Goal: Task Accomplishment & Management: Use online tool/utility

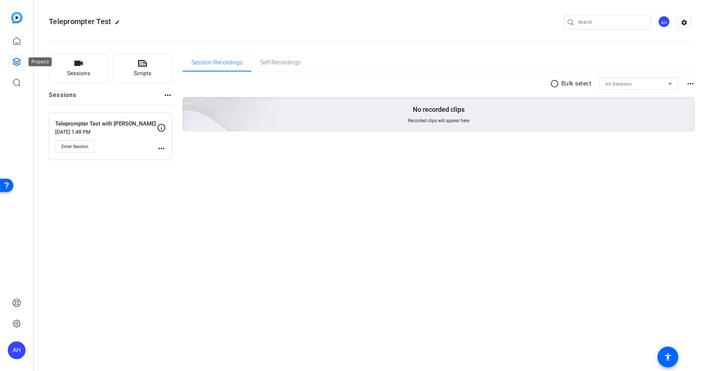
click at [15, 61] on icon at bounding box center [16, 61] width 7 height 7
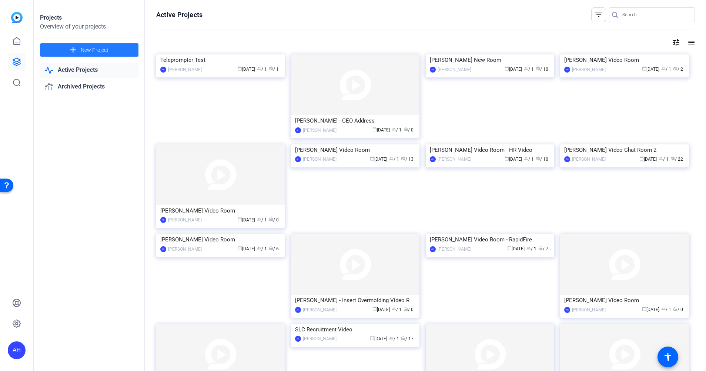
click at [86, 49] on span "New Project" at bounding box center [95, 50] width 28 height 8
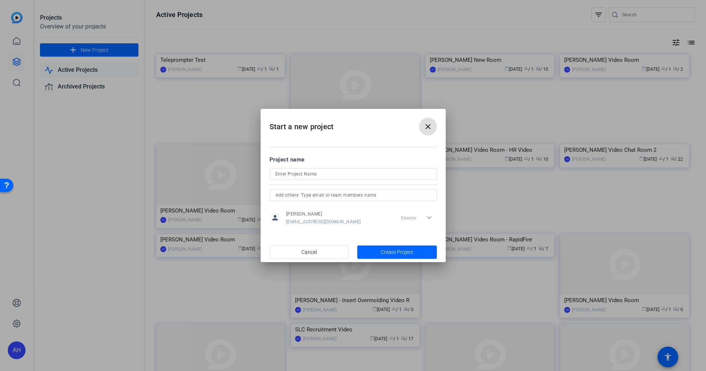
click at [301, 173] on input at bounding box center [353, 174] width 156 height 9
type input "[PERSON_NAME] Open Enrollment Video Chat"
click at [390, 233] on span "Create Project" at bounding box center [397, 252] width 33 height 8
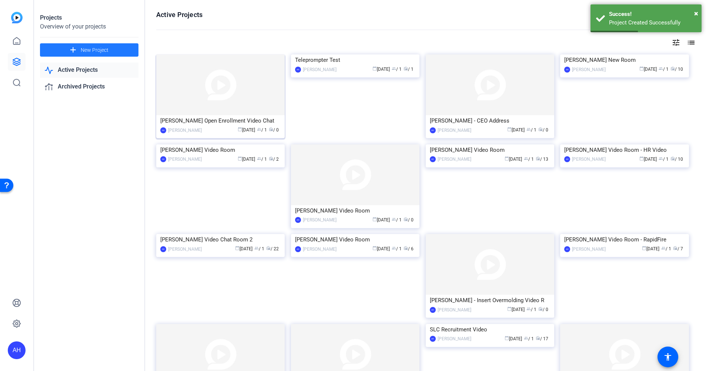
click at [230, 78] on img at bounding box center [220, 84] width 128 height 61
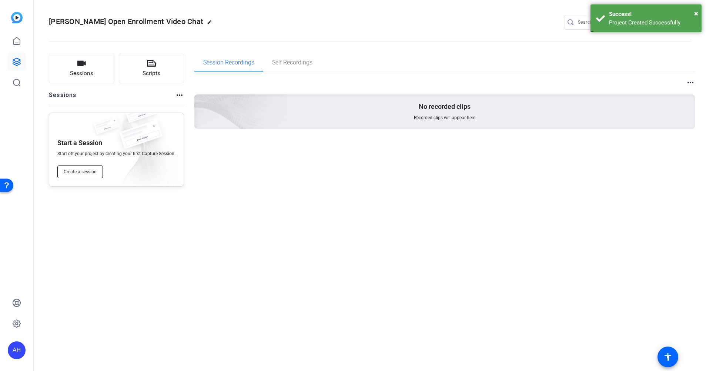
click at [80, 171] on span "Create a session" at bounding box center [80, 172] width 33 height 6
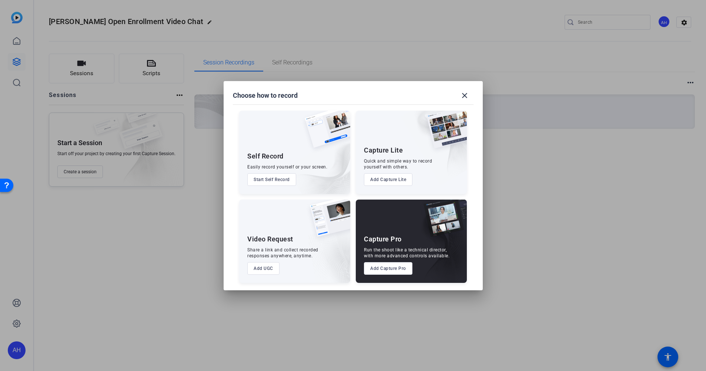
click at [383, 233] on button "Add Capture Pro" at bounding box center [388, 268] width 49 height 13
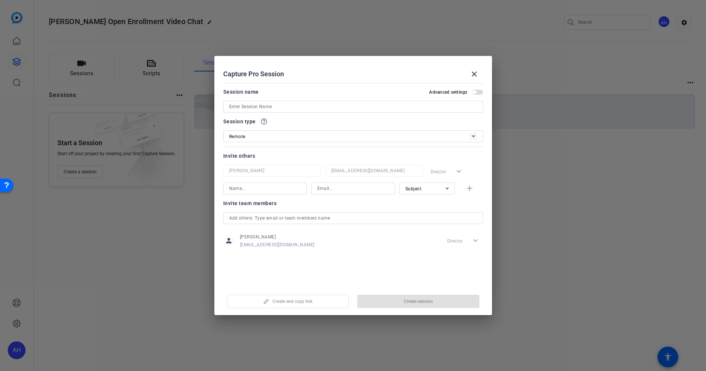
click at [276, 107] on input at bounding box center [353, 106] width 248 height 9
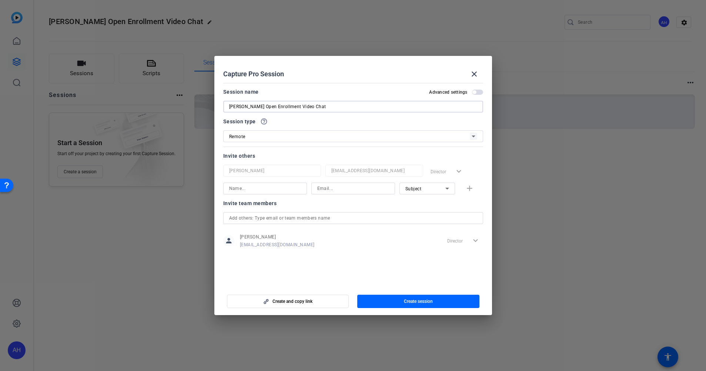
type input "[PERSON_NAME] Open Enrollment Video Chat"
click at [253, 187] on input at bounding box center [265, 188] width 72 height 9
type input "[PERSON_NAME]"
type input "[EMAIL_ADDRESS][DOMAIN_NAME]"
click at [471, 188] on mat-icon "add" at bounding box center [469, 188] width 9 height 9
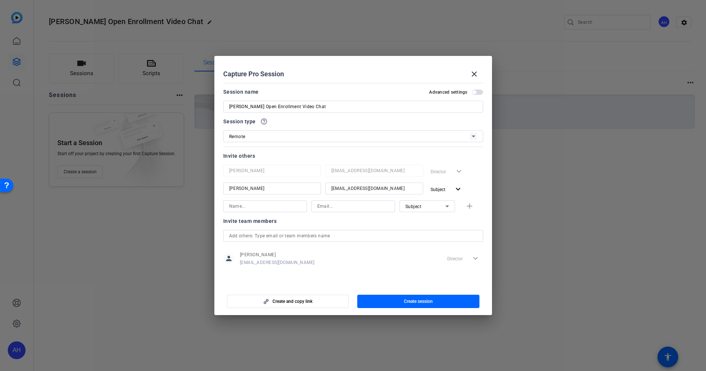
click at [240, 207] on input at bounding box center [265, 206] width 72 height 9
type input "[PERSON_NAME]"
type input "[EMAIL_ADDRESS][DOMAIN_NAME]"
click at [425, 203] on div "Subject" at bounding box center [425, 206] width 40 height 9
click at [409, 220] on span "Collaborator" at bounding box center [418, 221] width 27 height 9
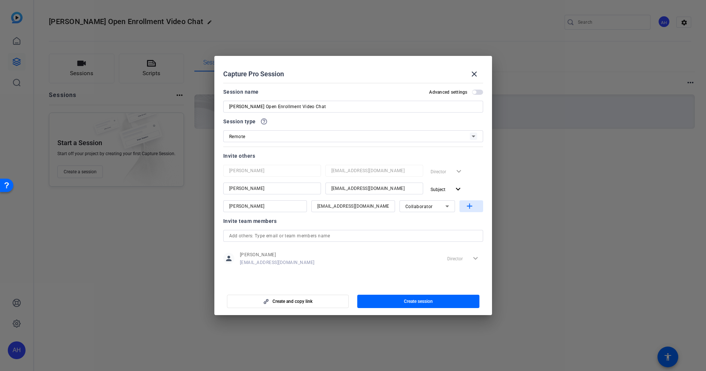
click at [469, 205] on mat-icon "add" at bounding box center [469, 206] width 9 height 9
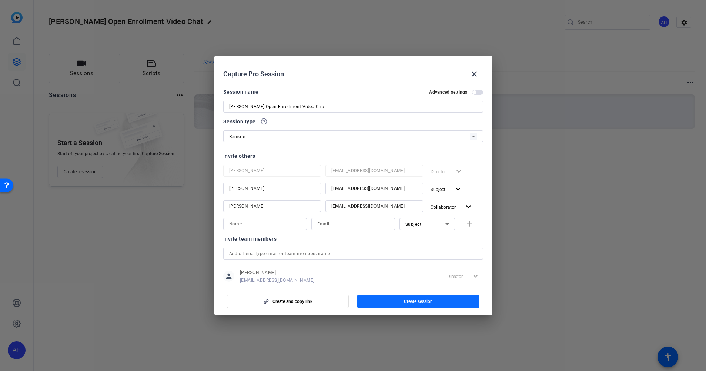
click at [411, 233] on span "Create session" at bounding box center [418, 301] width 29 height 6
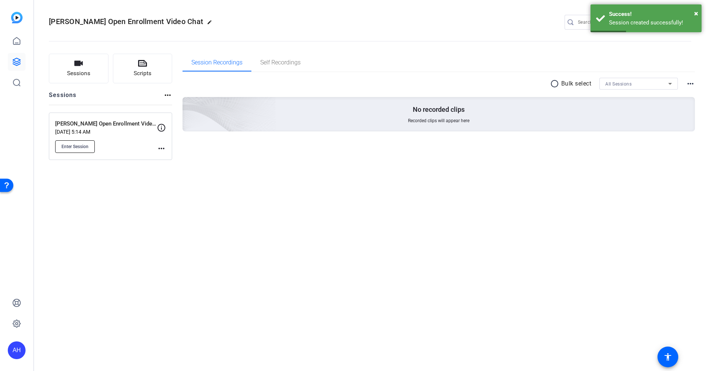
click at [75, 146] on span "Enter Session" at bounding box center [74, 147] width 27 height 6
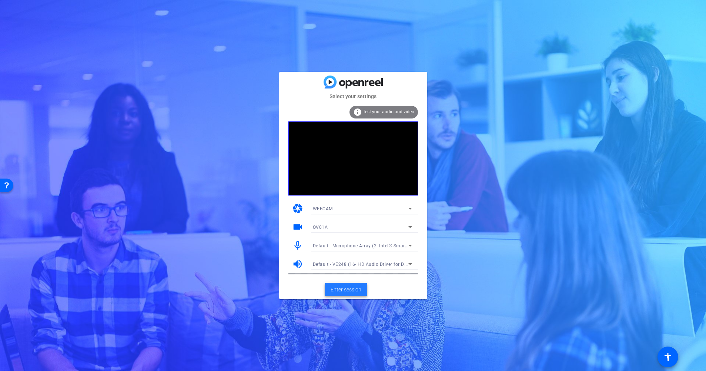
click at [349, 287] on span "Enter session" at bounding box center [346, 290] width 31 height 8
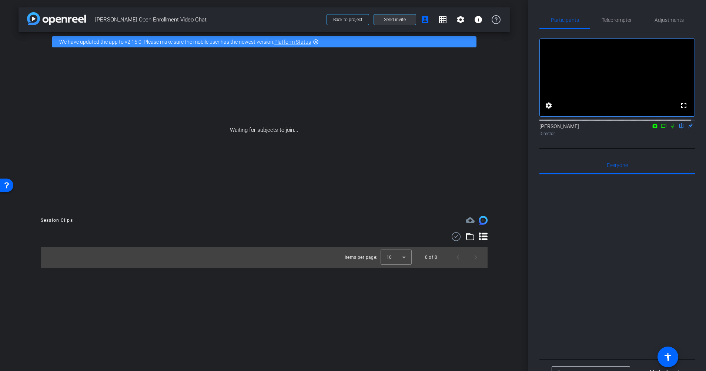
click at [395, 18] on span "Send invite" at bounding box center [395, 20] width 22 height 6
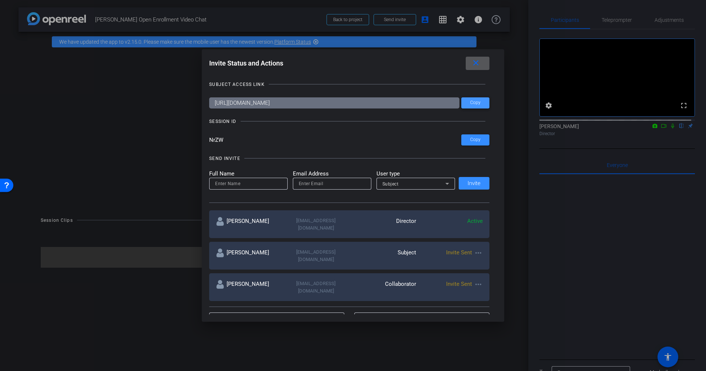
click at [475, 102] on span "Copy" at bounding box center [475, 103] width 10 height 6
click at [478, 60] on mat-icon "close" at bounding box center [475, 63] width 9 height 9
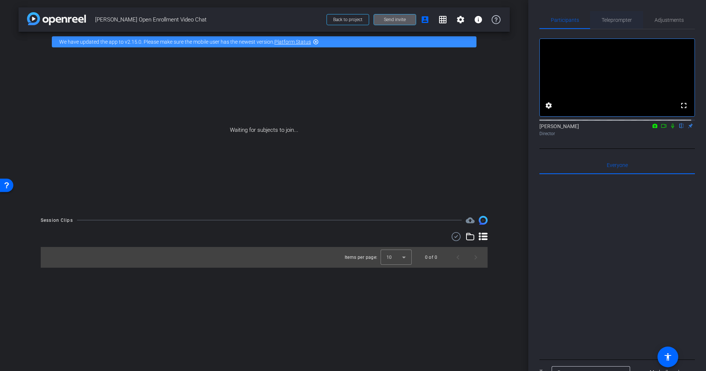
click at [617, 19] on span "Teleprompter" at bounding box center [617, 19] width 30 height 5
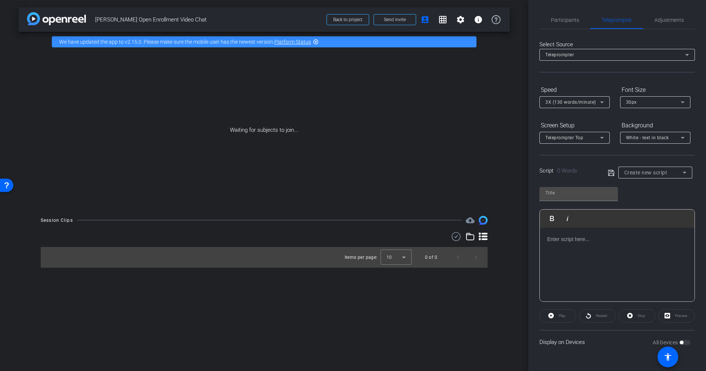
click at [569, 243] on p at bounding box center [617, 239] width 140 height 8
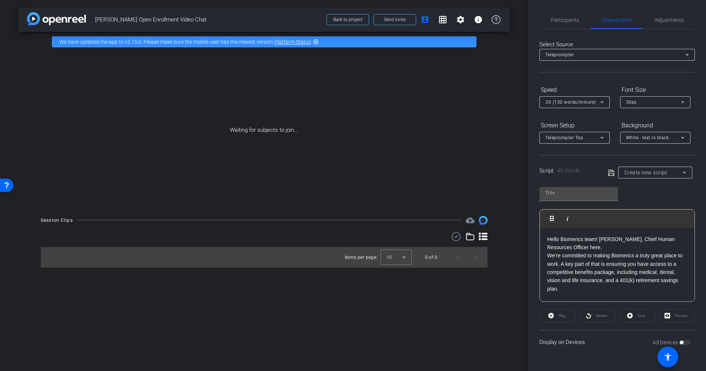
click at [579, 247] on p "Hello Biomerics team! [PERSON_NAME], Chief Human Resources Officer here." at bounding box center [617, 243] width 140 height 17
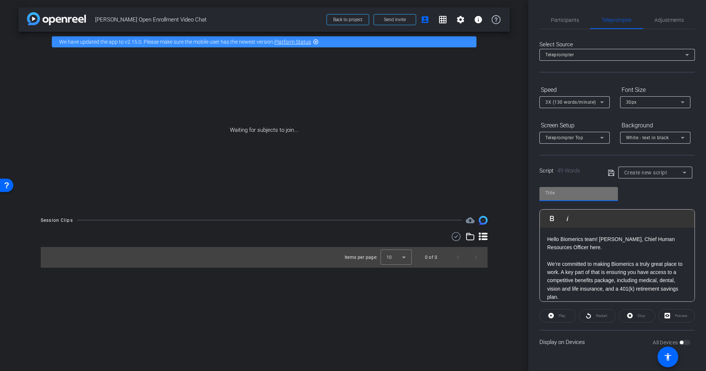
click at [559, 193] on input "text" at bounding box center [578, 192] width 67 height 9
drag, startPoint x: 558, startPoint y: 194, endPoint x: 535, endPoint y: 194, distance: 22.6
click at [535, 194] on div "Participants Teleprompter Adjustments settings [PERSON_NAME] flip Director Ever…" at bounding box center [617, 185] width 178 height 371
click at [638, 193] on div "OE Video P1 Play Play from this location Play Selected Play and display the sel…" at bounding box center [618, 241] width 156 height 120
click at [634, 171] on span "Create new script" at bounding box center [645, 173] width 43 height 6
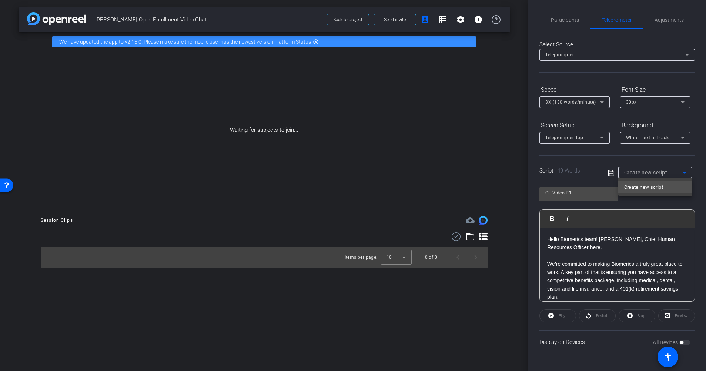
click at [635, 186] on span "Create new script" at bounding box center [643, 187] width 39 height 9
click at [637, 193] on div "OE Video P1 Play Play from this location Play Selected Play and display the sel…" at bounding box center [618, 241] width 156 height 120
click at [641, 228] on div "Hello Biomerics team! [PERSON_NAME], Chief Human Resources Officer here. We’re …" at bounding box center [617, 268] width 155 height 81
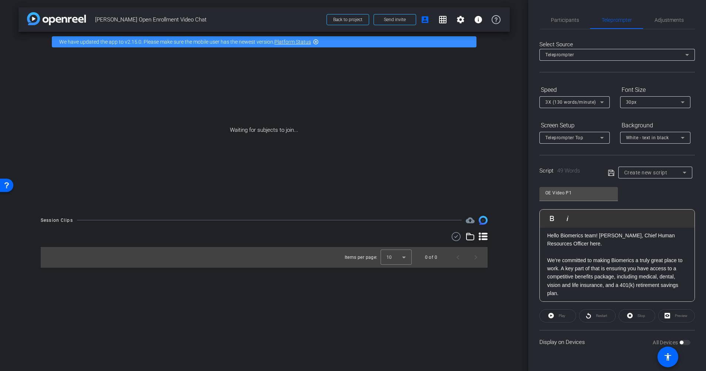
scroll to position [7, 0]
click at [498, 266] on div "Session Clips cloud_upload Items per page: 10 0 of 0" at bounding box center [264, 242] width 491 height 52
click at [506, 260] on div "Session Clips cloud_upload Items per page: 10 0 of 0" at bounding box center [264, 242] width 491 height 52
click at [648, 173] on span "Create new script" at bounding box center [645, 173] width 43 height 6
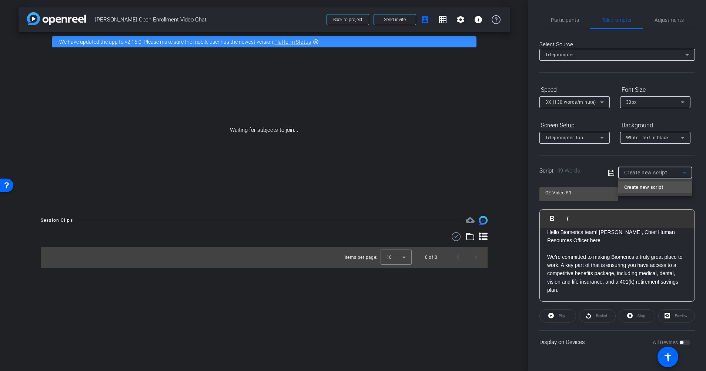
click at [648, 172] on div at bounding box center [353, 185] width 706 height 371
click at [612, 171] on icon at bounding box center [611, 173] width 6 height 6
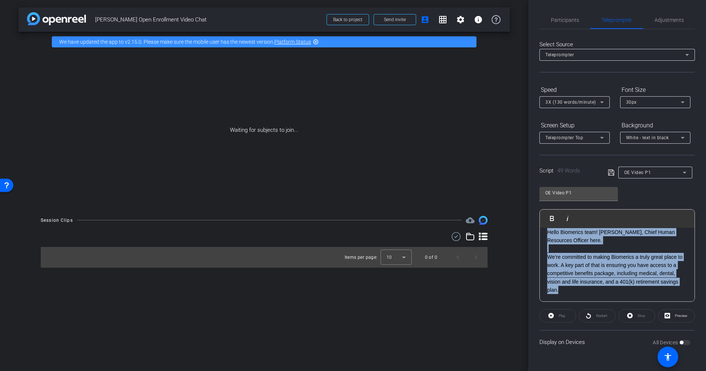
scroll to position [0, 0]
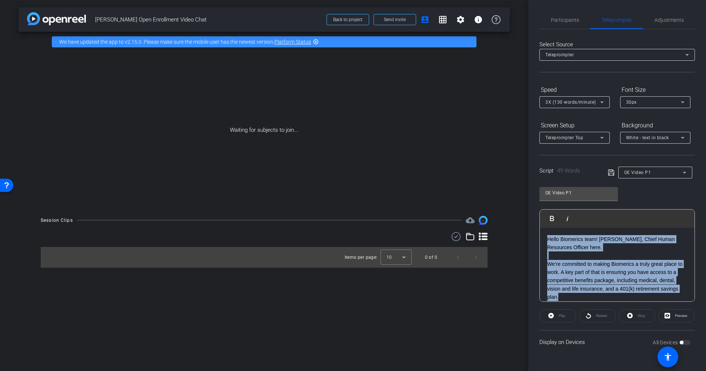
drag, startPoint x: 563, startPoint y: 292, endPoint x: 536, endPoint y: 229, distance: 68.5
click at [536, 229] on div "Participants Teleprompter Adjustments settings [PERSON_NAME] flip Director Ever…" at bounding box center [617, 185] width 178 height 371
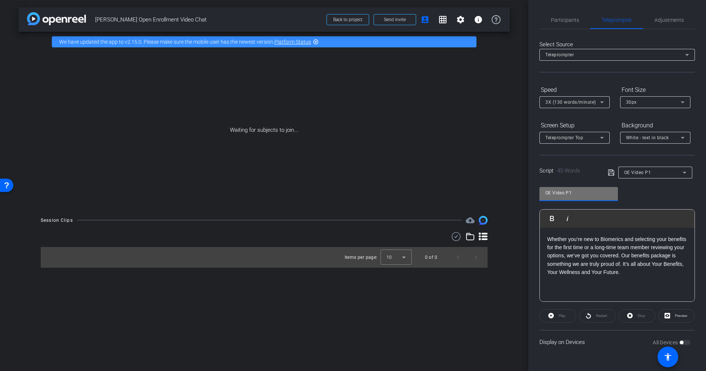
click at [577, 191] on input "OE Video P1" at bounding box center [578, 192] width 67 height 9
click at [577, 192] on input "OE Video P1" at bounding box center [578, 192] width 67 height 9
click at [573, 192] on input "OE Video P1" at bounding box center [578, 192] width 67 height 9
click at [611, 173] on icon at bounding box center [611, 172] width 7 height 9
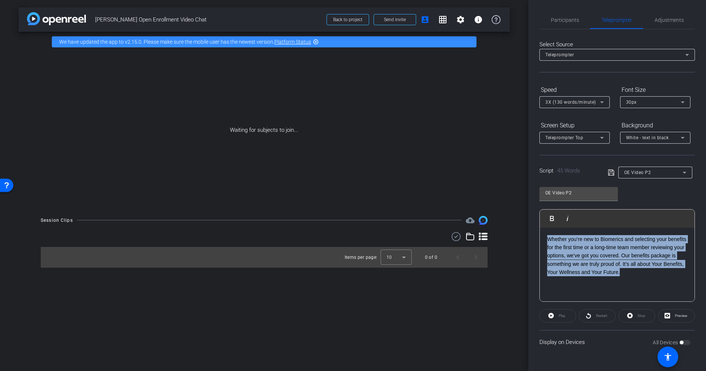
drag, startPoint x: 624, startPoint y: 274, endPoint x: 540, endPoint y: 241, distance: 90.1
click at [540, 241] on div "Whether you’re new to Biomerics and selecting your benefits for the first time …" at bounding box center [617, 265] width 155 height 74
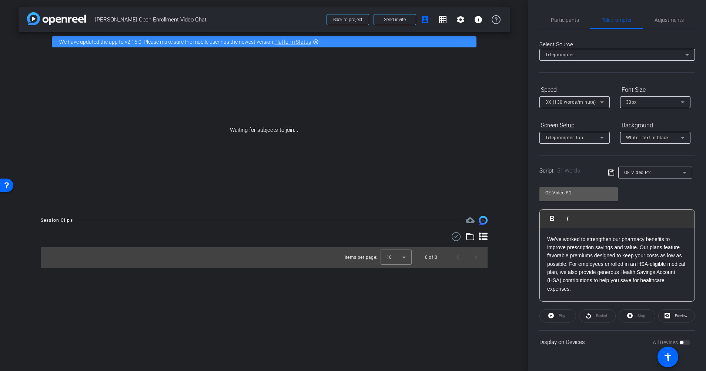
click at [576, 193] on input "OE Video P2" at bounding box center [578, 192] width 67 height 9
click at [611, 171] on icon at bounding box center [611, 173] width 6 height 6
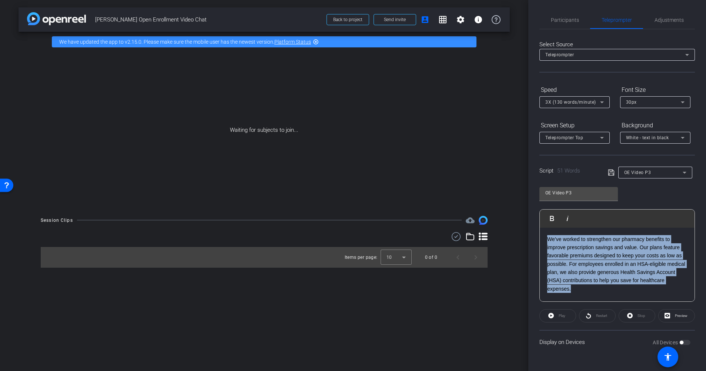
drag, startPoint x: 584, startPoint y: 291, endPoint x: 538, endPoint y: 237, distance: 70.7
click at [538, 237] on div "Participants Teleprompter Adjustments settings [PERSON_NAME] flip Director Ever…" at bounding box center [617, 185] width 178 height 371
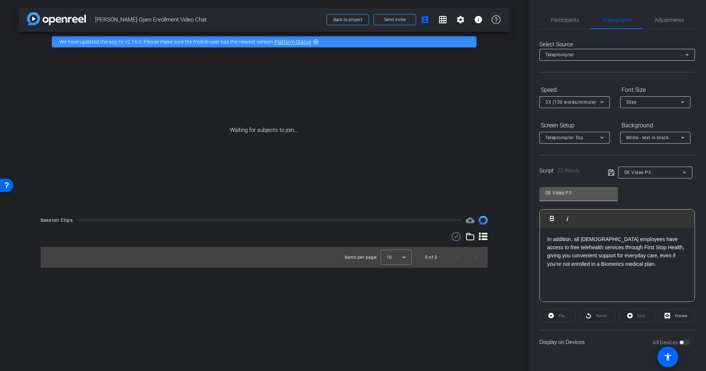
click at [572, 194] on input "OE Video P3" at bounding box center [578, 192] width 67 height 9
click at [612, 171] on icon at bounding box center [611, 173] width 6 height 6
click at [637, 264] on p "In addition, all [DEMOGRAPHIC_DATA] employees have access to free telehealth se…" at bounding box center [617, 251] width 140 height 33
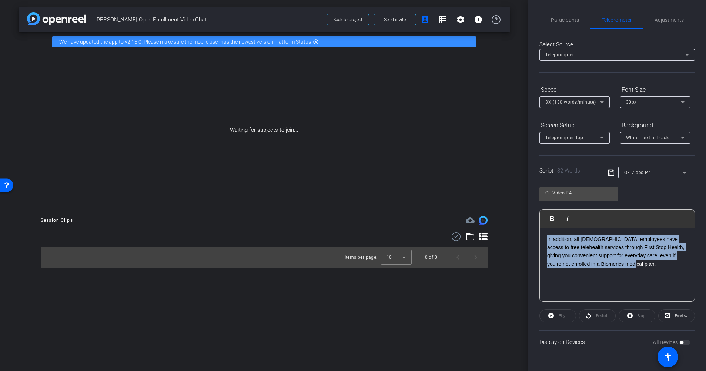
drag, startPoint x: 639, startPoint y: 267, endPoint x: 531, endPoint y: 240, distance: 111.1
click at [531, 240] on div "Participants Teleprompter Adjustments settings [PERSON_NAME] flip Director Ever…" at bounding box center [617, 185] width 178 height 371
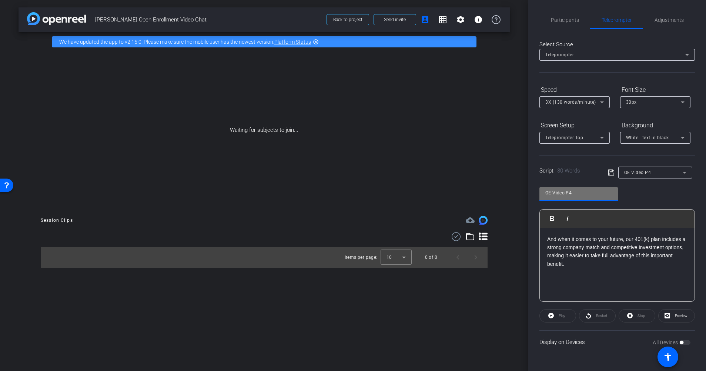
click at [578, 193] on input "OE Video P4" at bounding box center [578, 192] width 67 height 9
type input "OE Video P5"
click at [612, 171] on icon at bounding box center [611, 173] width 6 height 6
click at [573, 266] on p "And when it comes to your future, our 401(k) plan includes a strong company mat…" at bounding box center [617, 251] width 140 height 33
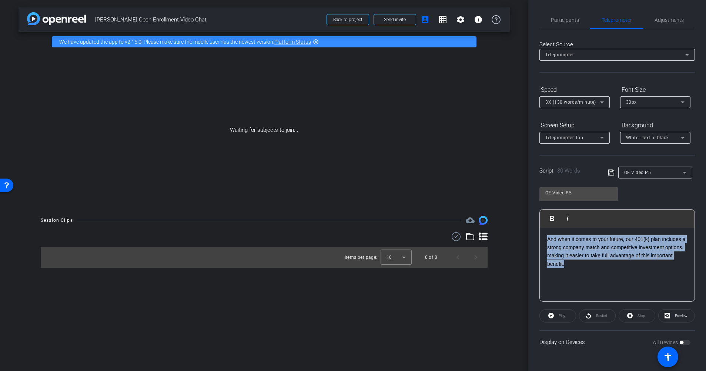
drag, startPoint x: 572, startPoint y: 265, endPoint x: 546, endPoint y: 238, distance: 38.2
click at [546, 238] on div "And when it comes to your future, our 401(k) plan includes a strong company mat…" at bounding box center [617, 265] width 155 height 74
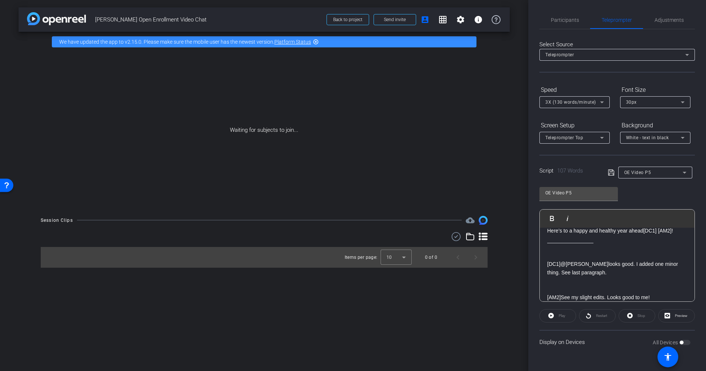
scroll to position [82, 0]
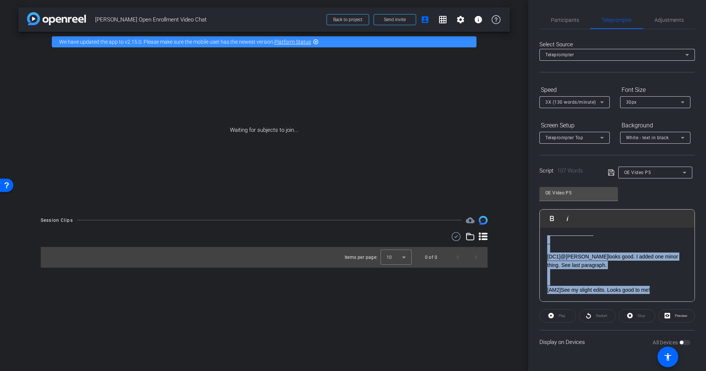
drag, startPoint x: 547, startPoint y: 251, endPoint x: 666, endPoint y: 291, distance: 126.0
click at [666, 291] on div "Selecting the right benefits for you and your family is an important decision, …" at bounding box center [617, 224] width 155 height 156
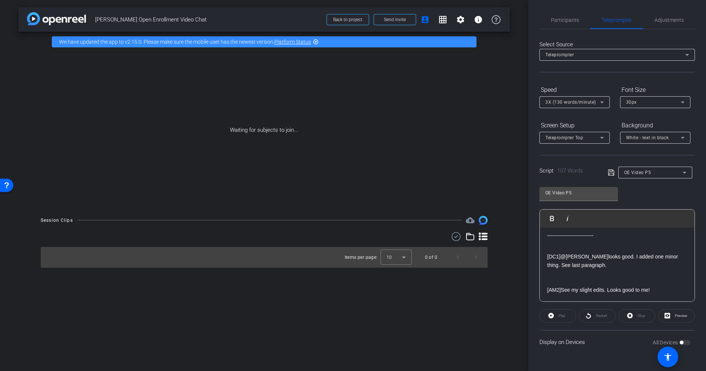
scroll to position [41, 0]
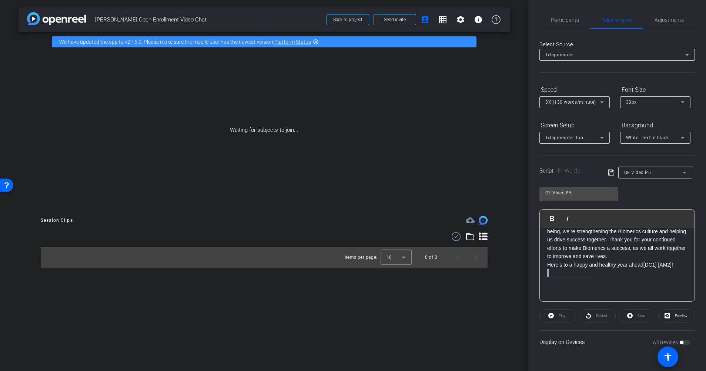
drag, startPoint x: 604, startPoint y: 277, endPoint x: 509, endPoint y: 274, distance: 95.6
click at [509, 274] on div "arrow_back [PERSON_NAME] Open Enrollment Video Chat Back to project Send invite…" at bounding box center [353, 185] width 706 height 371
click at [623, 275] on p at bounding box center [617, 273] width 140 height 8
click at [631, 255] on p "Selecting the right benefits for you and your family is an important decision, …" at bounding box center [617, 228] width 140 height 66
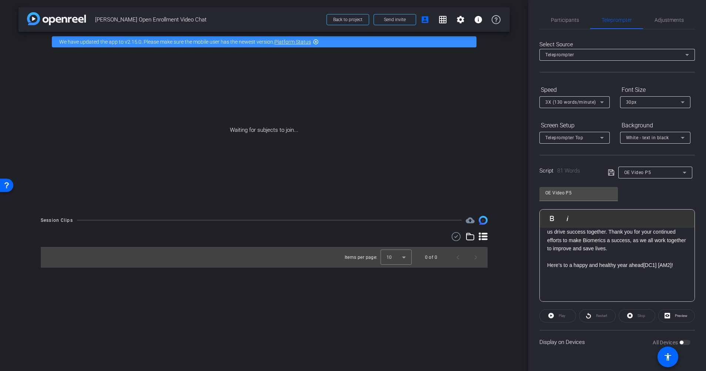
click at [684, 264] on div "Selecting the right benefits for you and your family is an important decision, …" at bounding box center [617, 240] width 155 height 123
click at [679, 257] on p "Here’s to a happy and healthy year ahead [DC1] [AM2] !" at bounding box center [617, 257] width 140 height 8
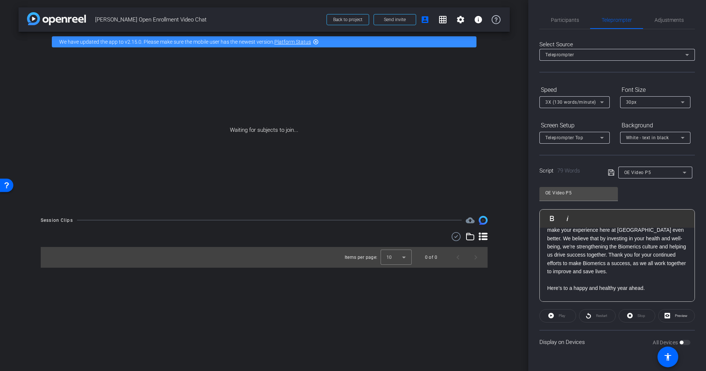
scroll to position [0, 0]
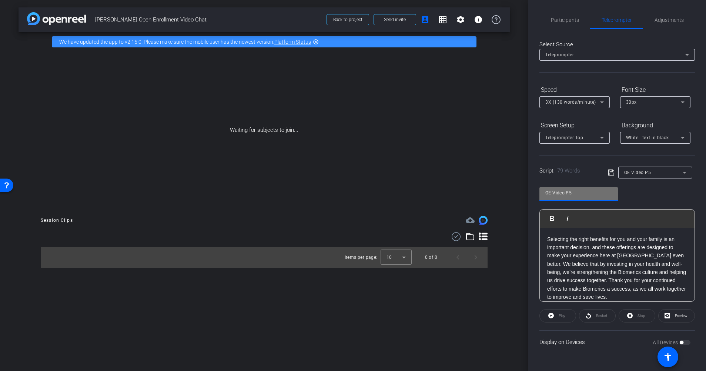
click at [580, 195] on input "OE Video P5" at bounding box center [578, 192] width 67 height 9
click at [578, 193] on input "OE Video P5" at bounding box center [578, 192] width 67 height 9
type input "OE Video P6"
click at [612, 171] on icon at bounding box center [611, 172] width 7 height 9
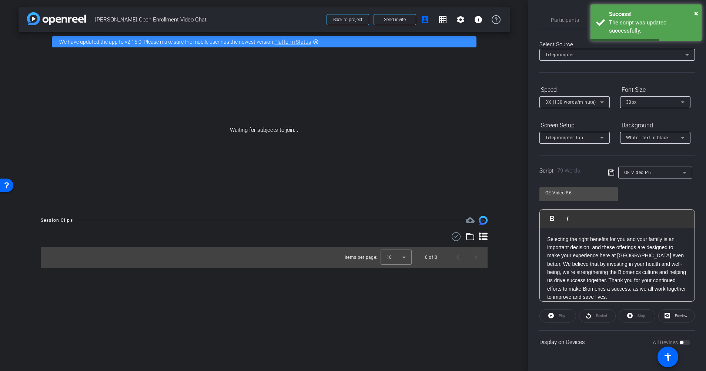
click at [646, 170] on div "OE Video P6" at bounding box center [653, 172] width 59 height 9
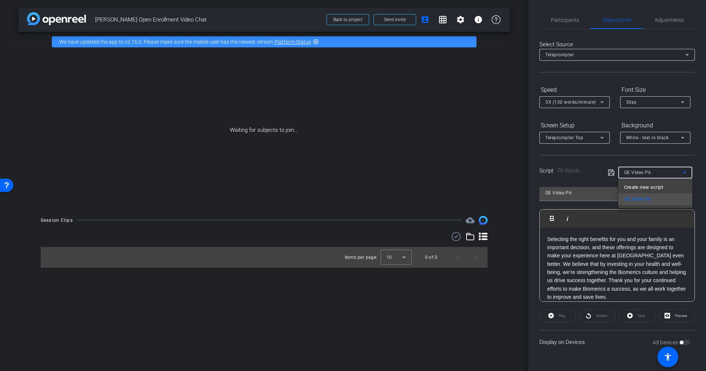
click at [586, 178] on div at bounding box center [353, 185] width 706 height 371
click at [635, 171] on span "OE Video P6" at bounding box center [637, 172] width 27 height 5
click at [633, 186] on span "Create new script" at bounding box center [643, 187] width 39 height 9
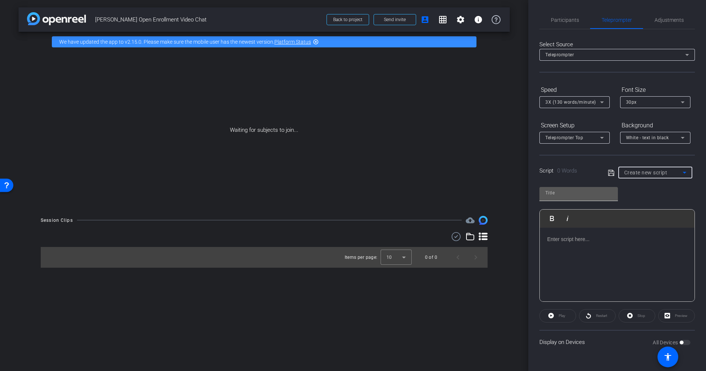
click at [565, 194] on input "text" at bounding box center [578, 192] width 67 height 9
drag, startPoint x: 553, startPoint y: 193, endPoint x: 539, endPoint y: 193, distance: 14.1
click at [539, 193] on div "Participants Teleprompter Adjustments settings [PERSON_NAME] flip Director Ever…" at bounding box center [617, 185] width 178 height 371
click at [634, 173] on span "Create new script" at bounding box center [645, 173] width 43 height 6
click at [555, 193] on div at bounding box center [353, 185] width 706 height 371
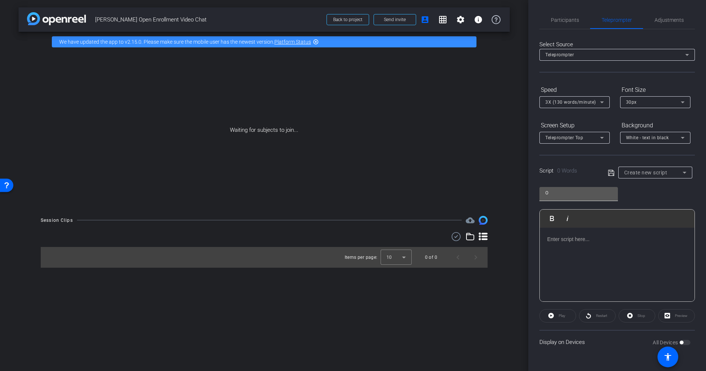
click at [551, 192] on input "O" at bounding box center [578, 192] width 67 height 9
type input "OE Video P1"
click at [557, 236] on p at bounding box center [617, 239] width 140 height 8
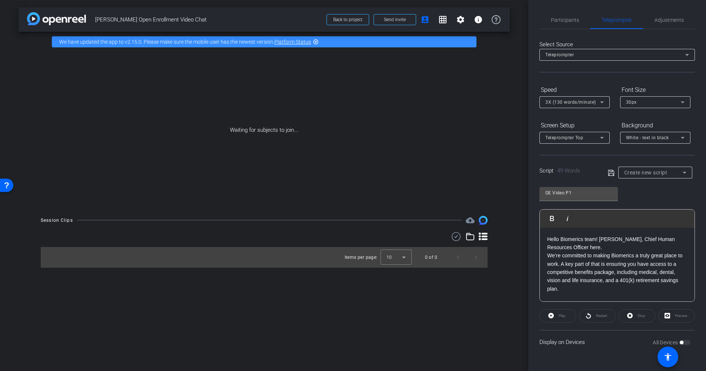
click at [581, 248] on p "Hello Biomerics team! [PERSON_NAME], Chief Human Resources Officer here." at bounding box center [617, 243] width 140 height 17
click at [611, 172] on icon at bounding box center [611, 172] width 7 height 9
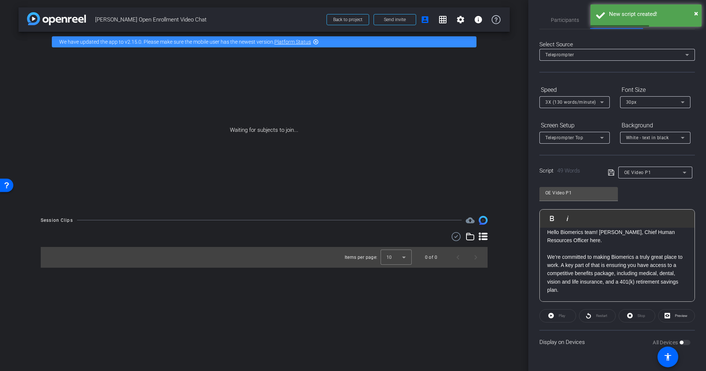
click at [649, 174] on span "OE Video P1" at bounding box center [637, 172] width 27 height 5
click at [638, 186] on span "Create new script" at bounding box center [643, 187] width 39 height 9
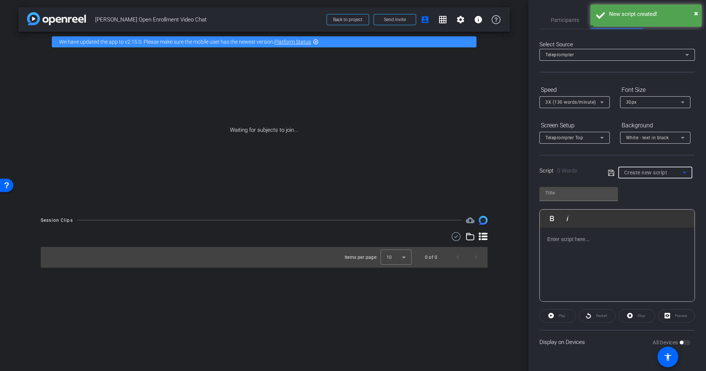
scroll to position [0, 0]
click at [566, 240] on p at bounding box center [617, 239] width 140 height 8
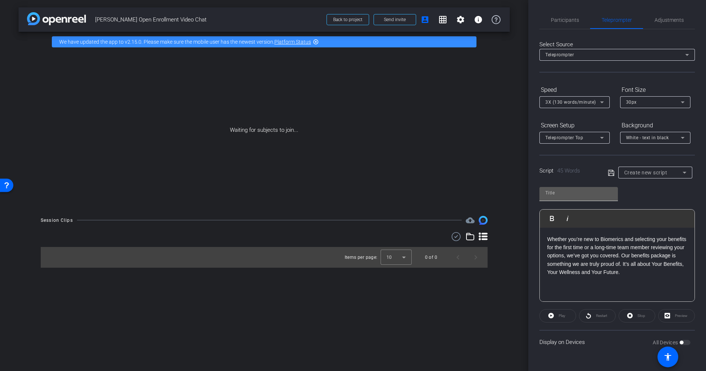
click at [566, 189] on input "text" at bounding box center [578, 192] width 67 height 9
type input "OE Video P2"
click at [611, 172] on icon at bounding box center [611, 172] width 7 height 9
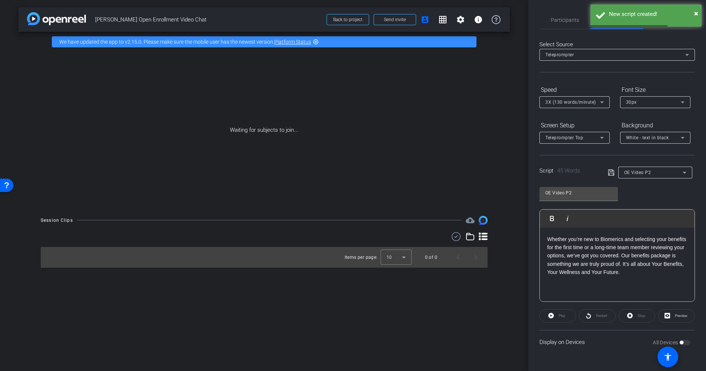
click at [643, 171] on span "OE Video P2" at bounding box center [637, 172] width 27 height 5
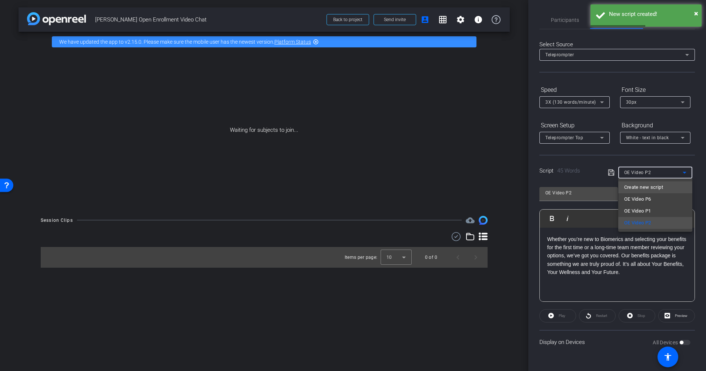
click at [634, 186] on span "Create new script" at bounding box center [643, 187] width 39 height 9
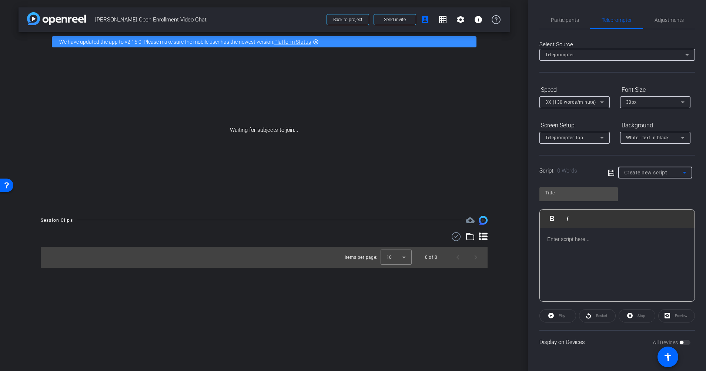
click at [573, 239] on p at bounding box center [617, 239] width 140 height 8
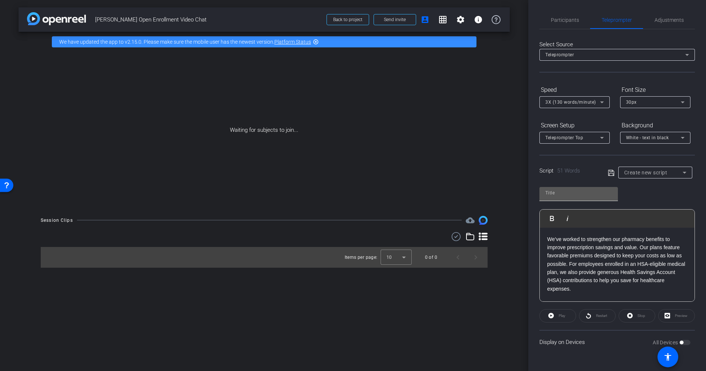
click at [557, 193] on input "text" at bounding box center [578, 192] width 67 height 9
type input "I"
type input "OE Video P3"
click at [609, 173] on icon at bounding box center [611, 173] width 6 height 6
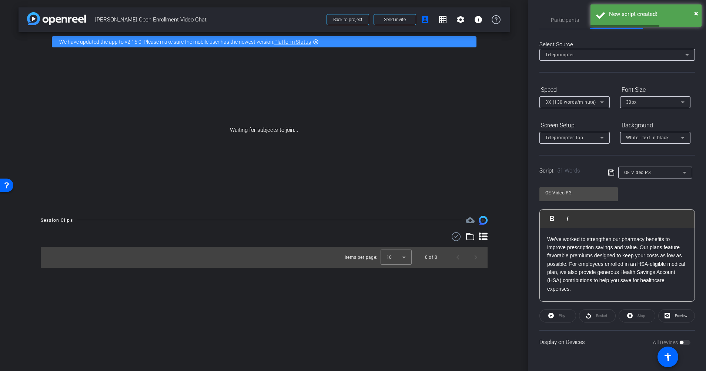
click at [630, 172] on span "OE Video P3" at bounding box center [637, 172] width 27 height 5
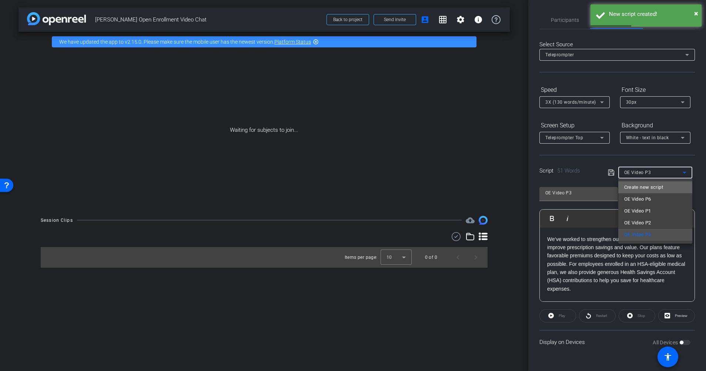
click at [629, 188] on span "Create new script" at bounding box center [643, 187] width 39 height 9
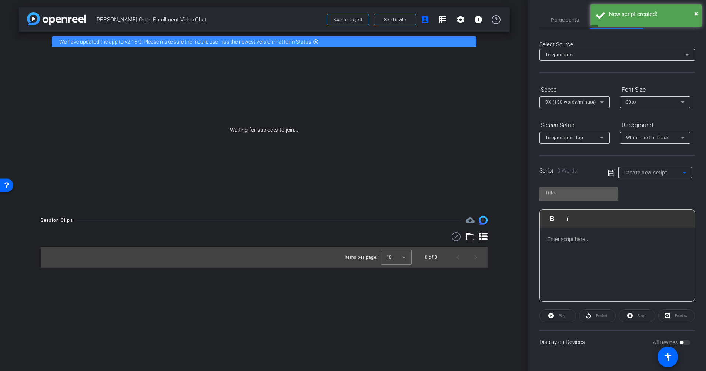
click at [552, 191] on input "text" at bounding box center [578, 192] width 67 height 9
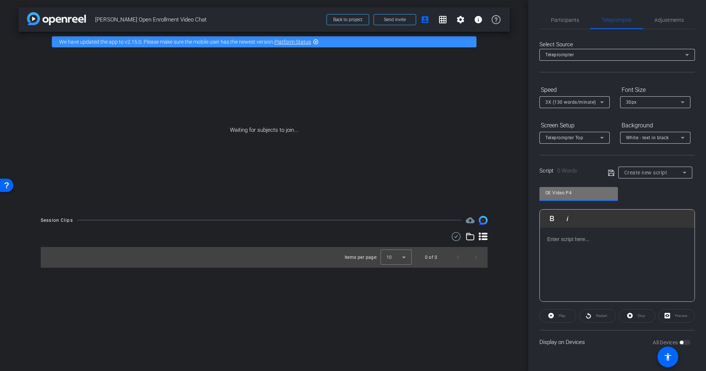
type input "OE Video P4"
click at [571, 240] on p at bounding box center [617, 239] width 140 height 8
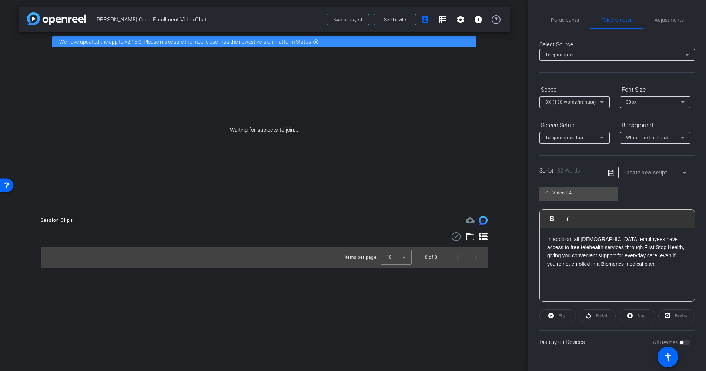
click at [610, 171] on icon at bounding box center [611, 172] width 7 height 9
click at [636, 170] on span "OE Video P4" at bounding box center [637, 172] width 27 height 5
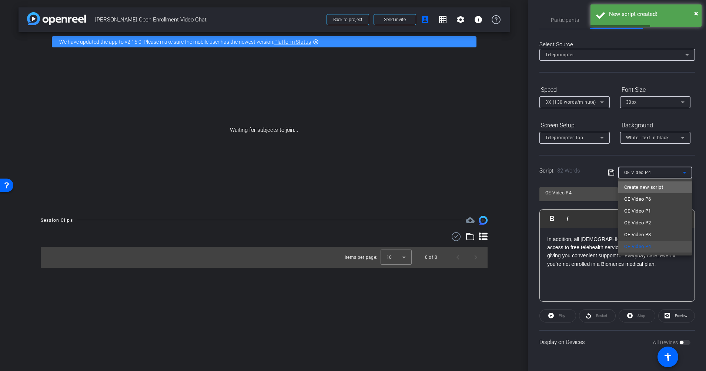
click at [631, 184] on span "Create new script" at bounding box center [643, 187] width 39 height 9
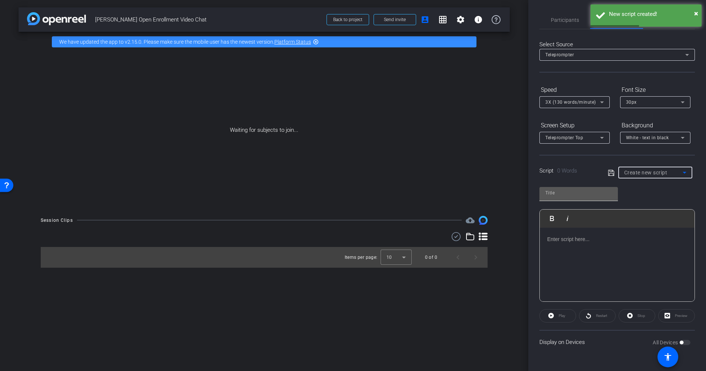
click at [566, 196] on input "text" at bounding box center [578, 192] width 67 height 9
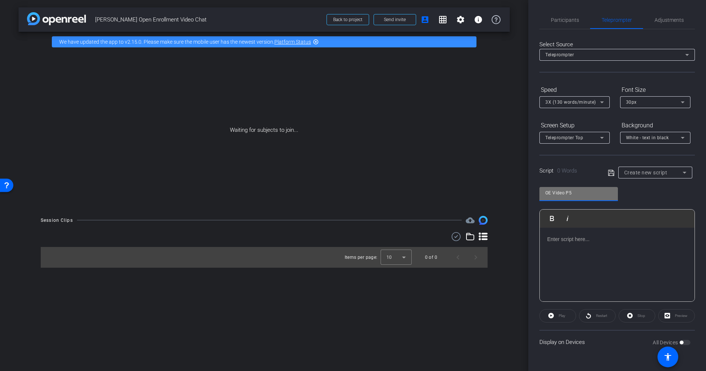
type input "OE Video P5"
click at [562, 241] on p at bounding box center [617, 239] width 140 height 8
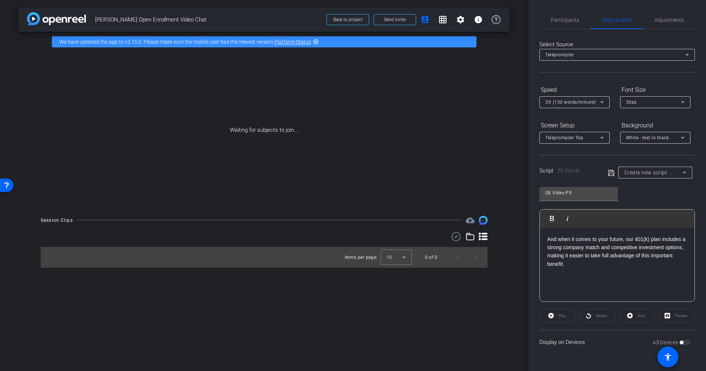
click at [611, 171] on icon at bounding box center [611, 172] width 7 height 9
click at [638, 172] on span "OE Video P5" at bounding box center [637, 172] width 27 height 5
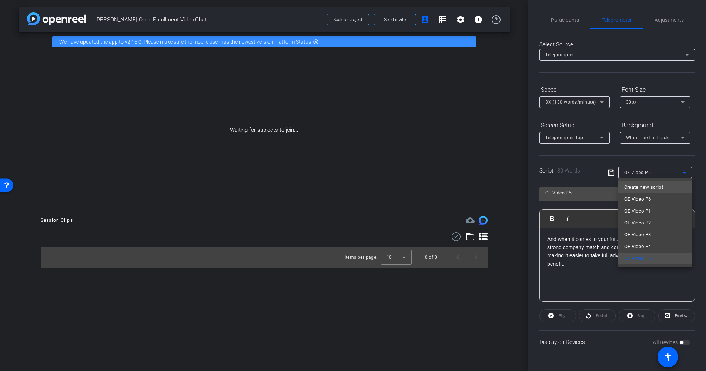
click at [634, 186] on span "Create new script" at bounding box center [643, 187] width 39 height 9
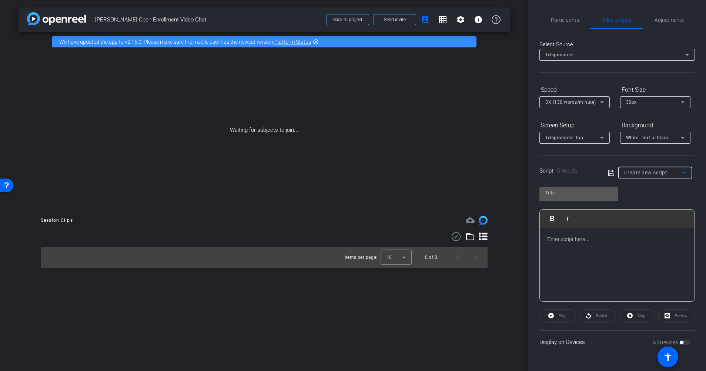
click at [567, 194] on input "text" at bounding box center [578, 192] width 67 height 9
type input "O"
click at [634, 175] on span "Create new script" at bounding box center [645, 173] width 43 height 6
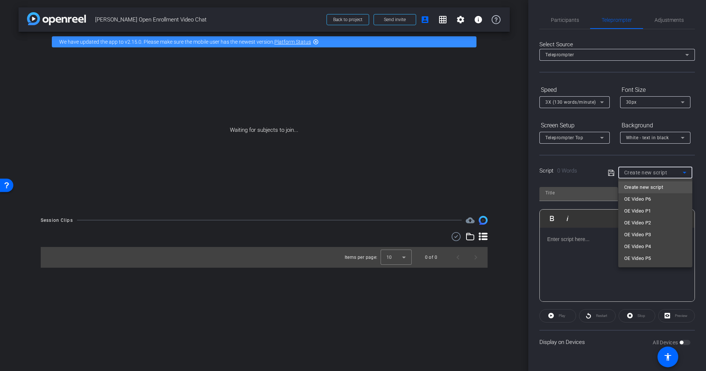
drag, startPoint x: 635, startPoint y: 198, endPoint x: 632, endPoint y: 267, distance: 69.3
click at [632, 267] on div "Create new script OE Video P6 OE Video P1 OE Video P2 OE Video P3 OE Video P4 O…" at bounding box center [353, 185] width 706 height 371
click at [642, 197] on span "OE Video P6" at bounding box center [637, 199] width 27 height 9
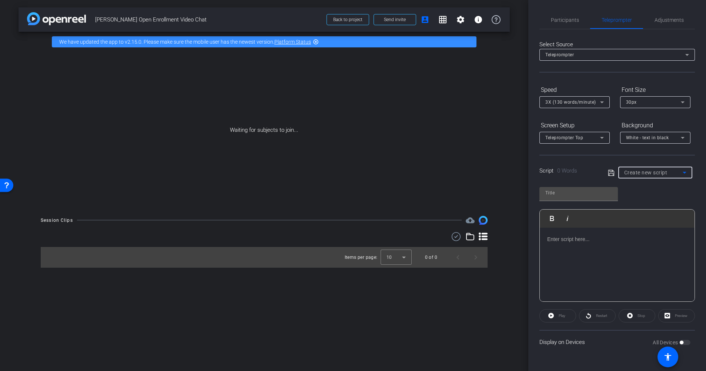
type input "OE Video P6"
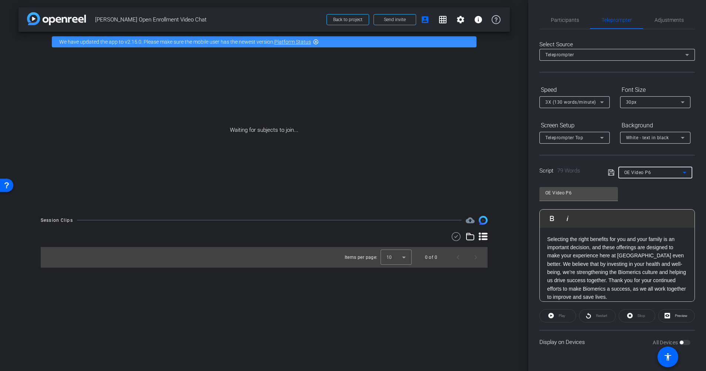
click at [649, 193] on div "OE Video P6 Play Play from this location Play Selected Play and display the sel…" at bounding box center [618, 241] width 156 height 120
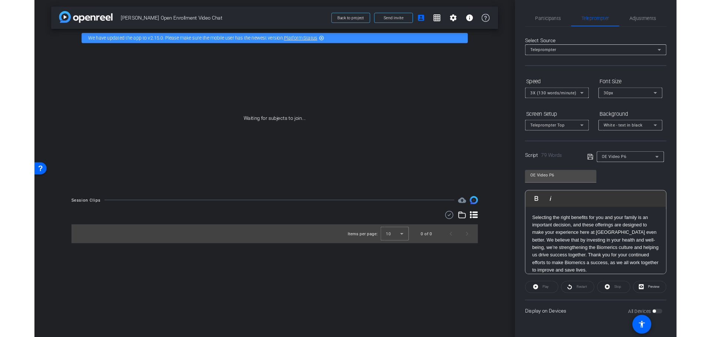
scroll to position [57, 0]
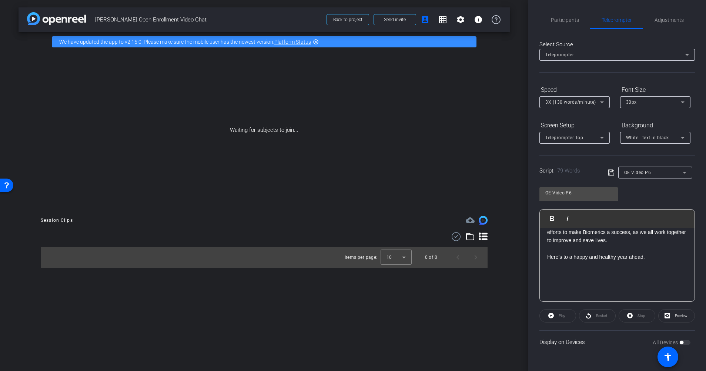
click at [647, 172] on span "OE Video P6" at bounding box center [637, 172] width 27 height 5
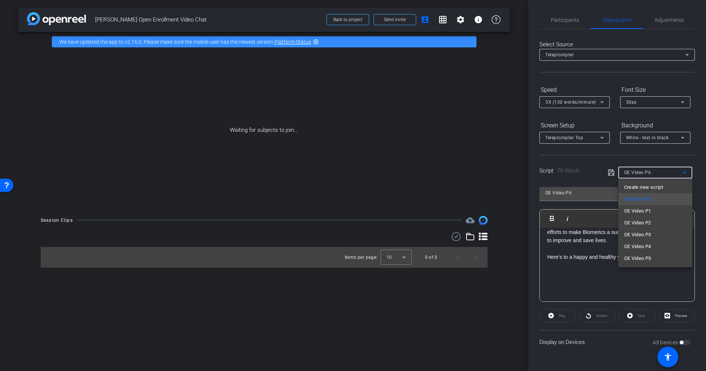
click at [646, 172] on div at bounding box center [353, 185] width 706 height 371
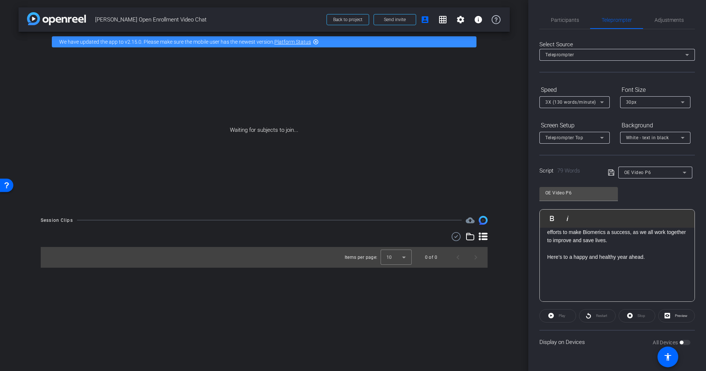
click at [643, 193] on div "OE Video P6 Play Play from this location Play Selected Play and display the sel…" at bounding box center [618, 241] width 156 height 120
